Goal: Use online tool/utility: Utilize a website feature to perform a specific function

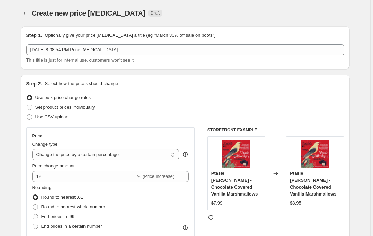
select select "percentage"
select select "remove"
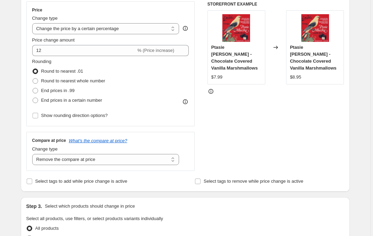
scroll to position [120, 0]
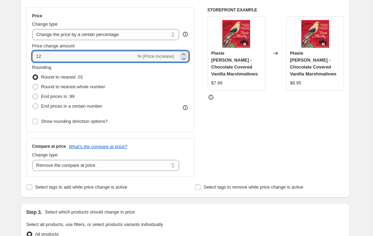
drag, startPoint x: 50, startPoint y: 56, endPoint x: 33, endPoint y: 54, distance: 17.8
click at [33, 54] on div "Price Change type Change the price to a certain amount Change the price by a ce…" at bounding box center [110, 69] width 169 height 125
type input "8"
click at [203, 118] on div "Price Change type Change the price to a certain amount Change the price by a ce…" at bounding box center [185, 92] width 318 height 170
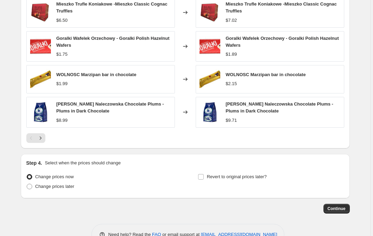
scroll to position [466, 0]
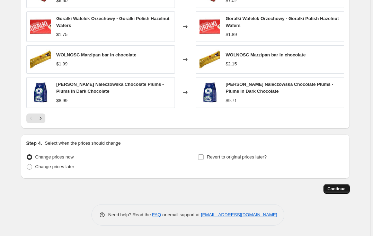
click at [334, 191] on span "Continue" at bounding box center [337, 190] width 18 height 6
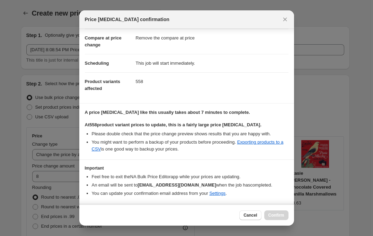
scroll to position [51, 0]
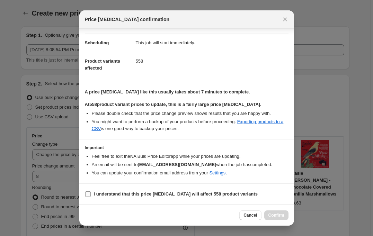
click at [90, 195] on input "I understand that this price [MEDICAL_DATA] will affect 558 product variants" at bounding box center [88, 195] width 6 height 6
checkbox input "true"
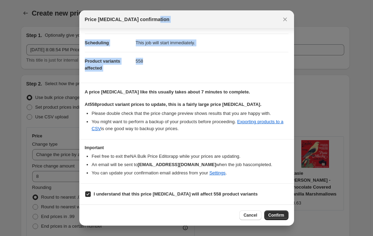
drag, startPoint x: 264, startPoint y: 19, endPoint x: 251, endPoint y: 88, distance: 70.5
click at [251, 88] on div "Price [MEDICAL_DATA] confirmation Confirmation for [DATE] 8:08:54 PM Price [MED…" at bounding box center [186, 118] width 215 height 216
click at [276, 217] on span "Confirm" at bounding box center [277, 216] width 16 height 6
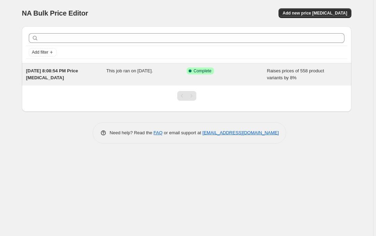
click at [71, 71] on span "[DATE] 8:08:54 PM Price [MEDICAL_DATA]" at bounding box center [52, 74] width 52 height 12
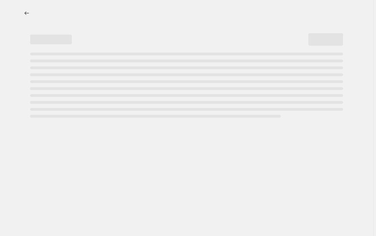
select select "percentage"
select select "remove"
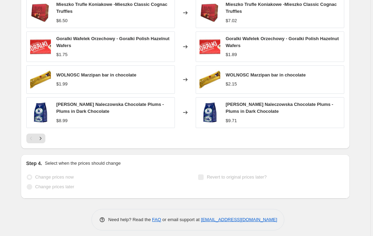
scroll to position [516, 0]
